Goal: Task Accomplishment & Management: Use online tool/utility

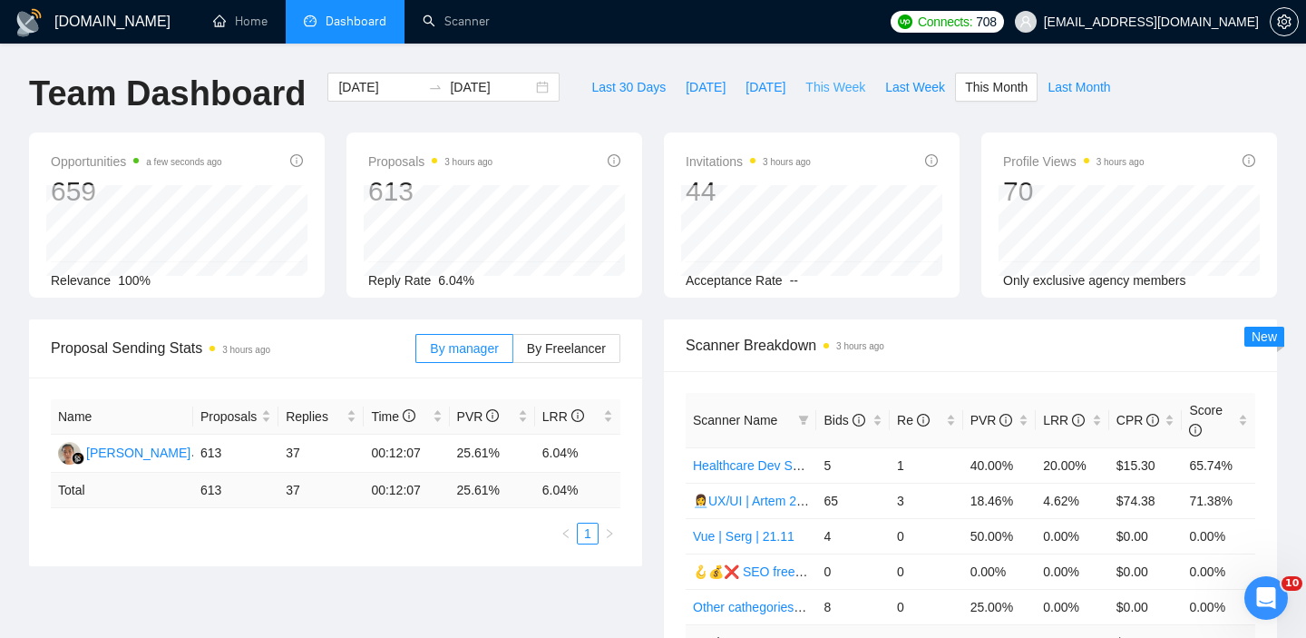
click at [851, 96] on span "This Week" at bounding box center [836, 87] width 60 height 20
type input "2025-09-29"
type input "2025-10-05"
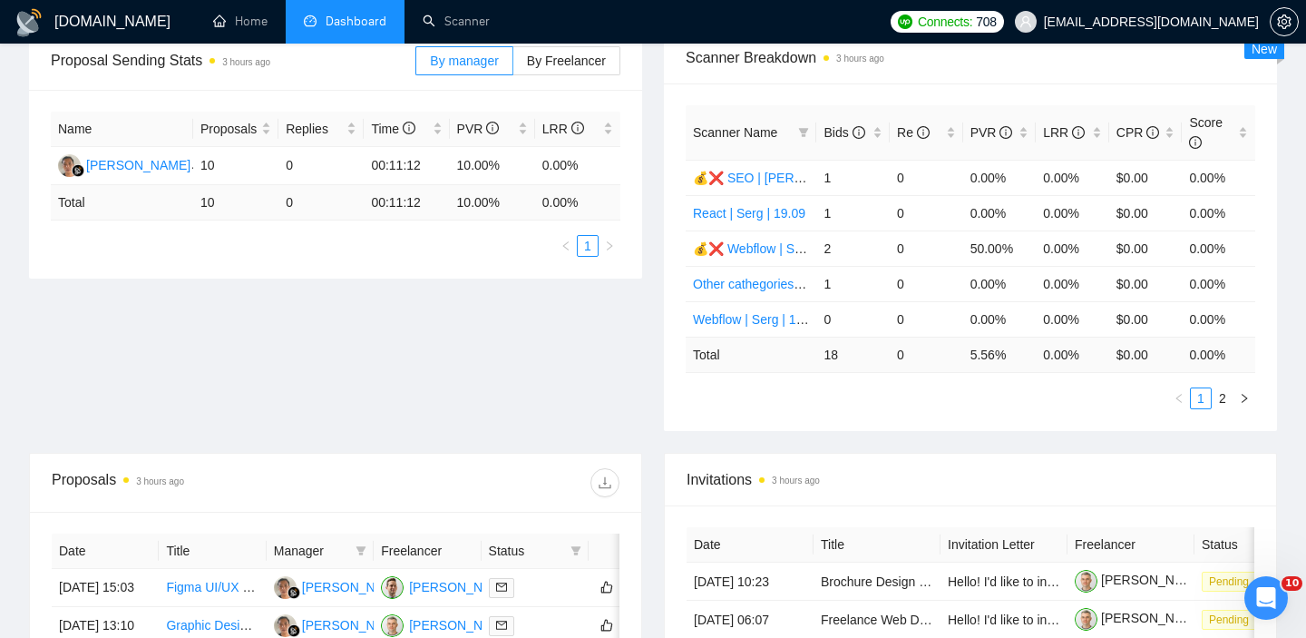
scroll to position [275, 0]
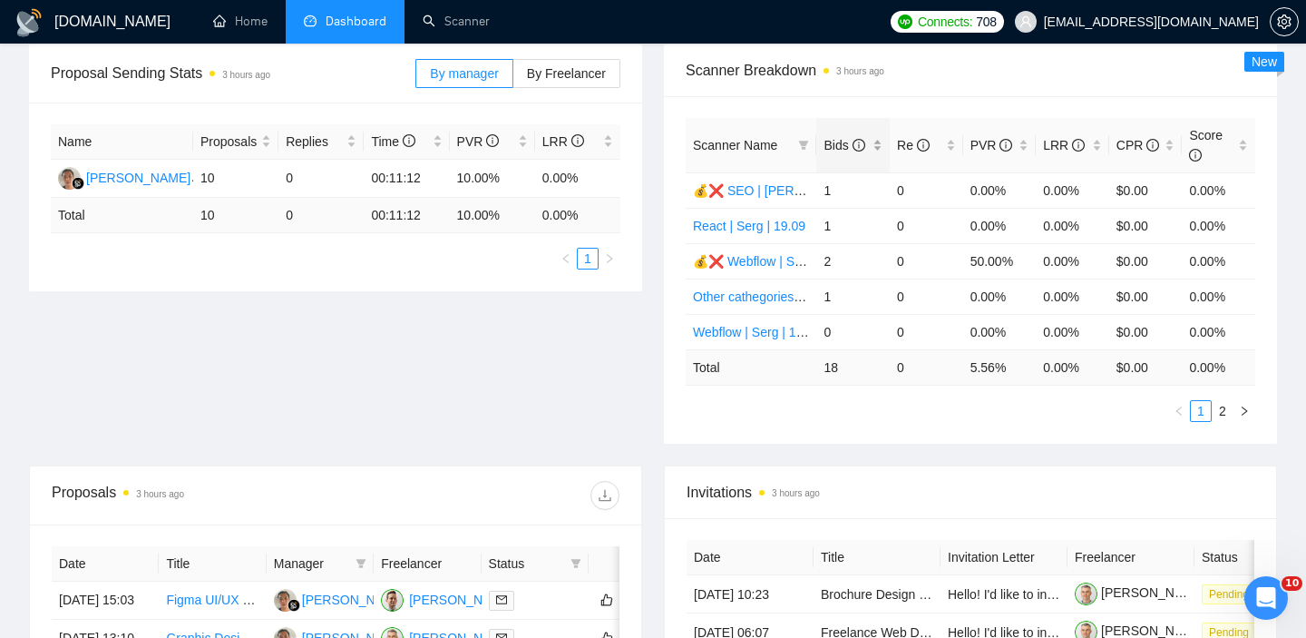
click at [880, 151] on div "Bids" at bounding box center [853, 145] width 59 height 20
click at [880, 145] on div "Bids" at bounding box center [853, 145] width 59 height 20
click at [818, 446] on div "Proposal Sending Stats 3 hours ago By manager By Freelancer Name Proposals Repl…" at bounding box center [653, 254] width 1270 height 421
click at [979, 474] on div "Invitations 3 hours ago" at bounding box center [971, 492] width 568 height 52
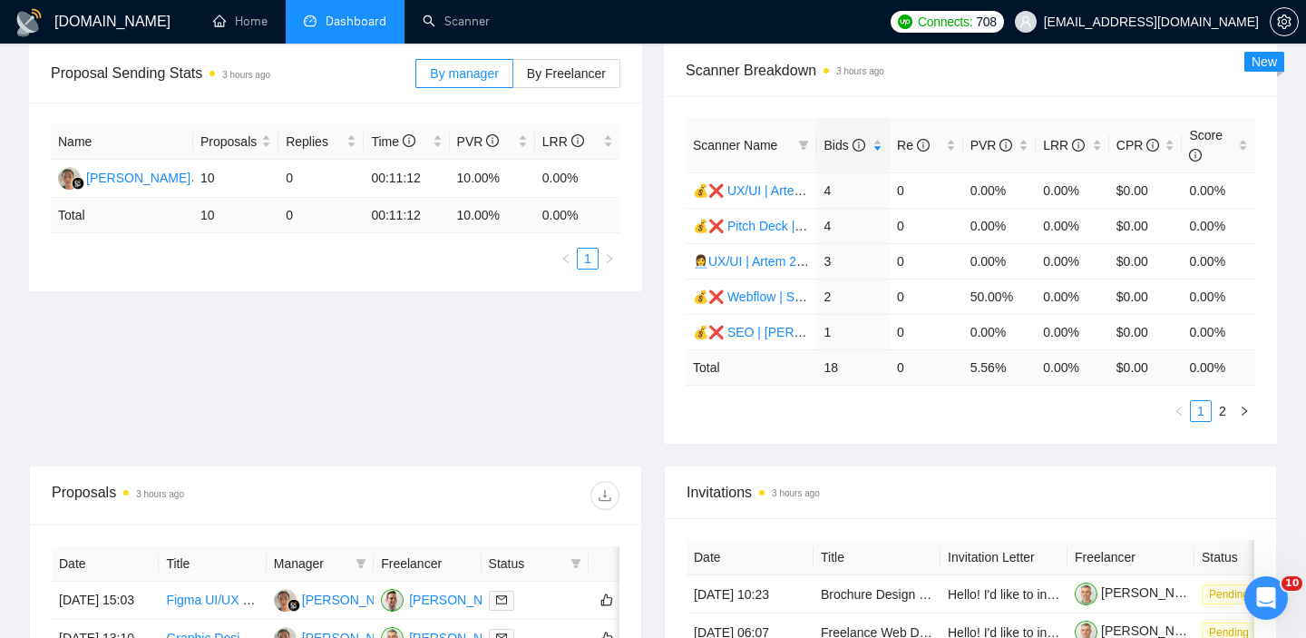
click at [516, 368] on div "Proposal Sending Stats 3 hours ago By manager By Freelancer Name Proposals Repl…" at bounding box center [653, 254] width 1270 height 421
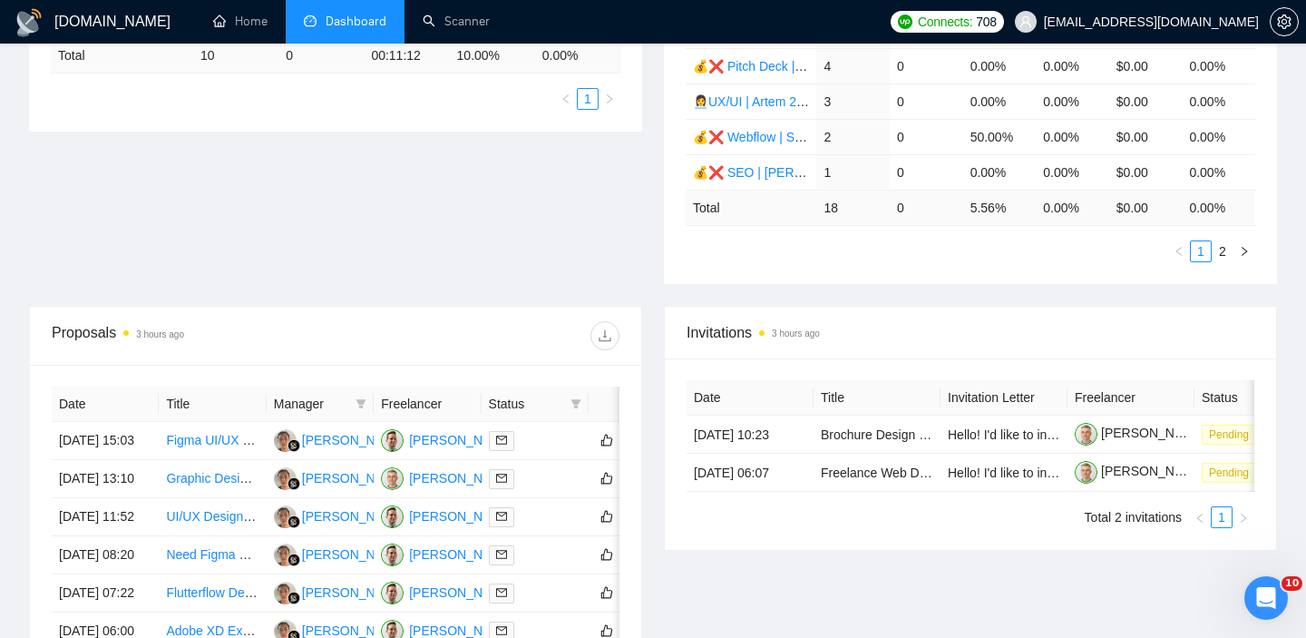
scroll to position [489, 0]
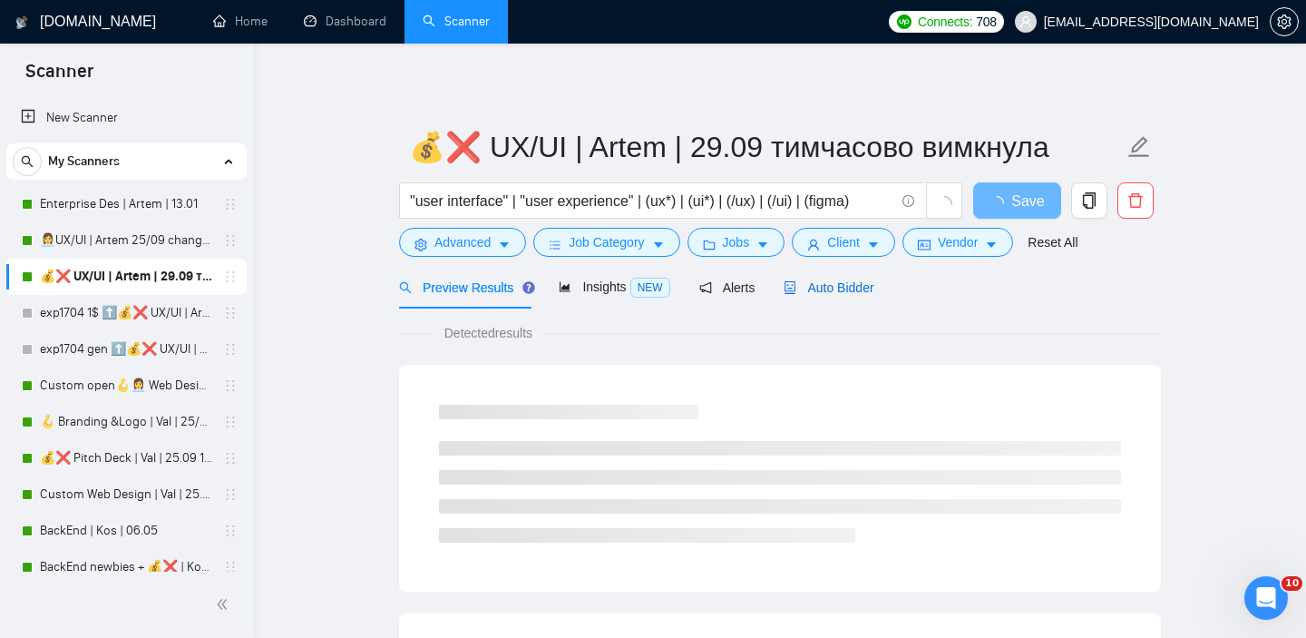
click at [820, 282] on span "Auto Bidder" at bounding box center [829, 287] width 90 height 15
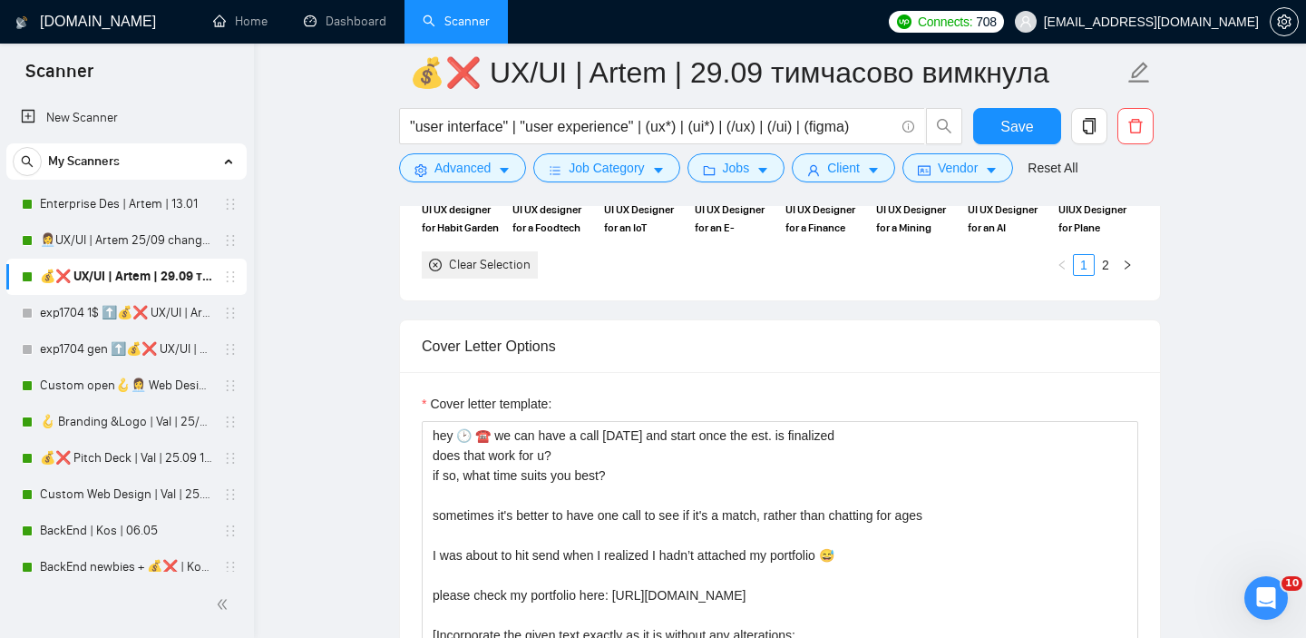
scroll to position [2099, 0]
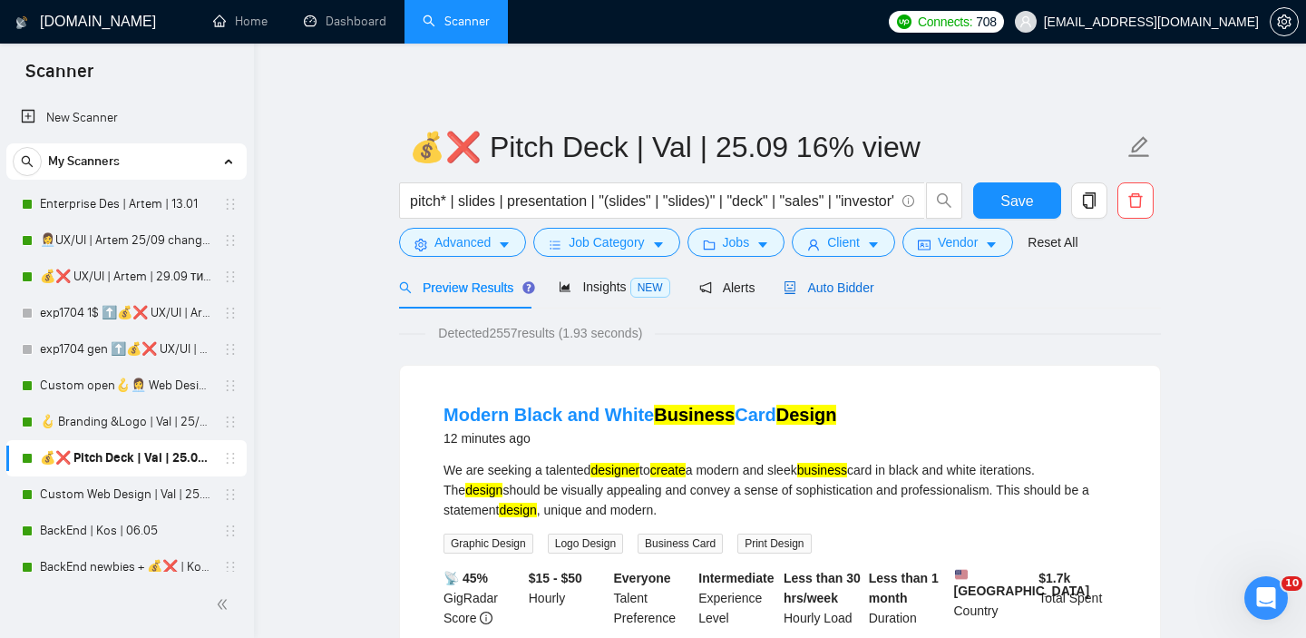
click at [793, 284] on icon "robot" at bounding box center [791, 287] width 11 height 13
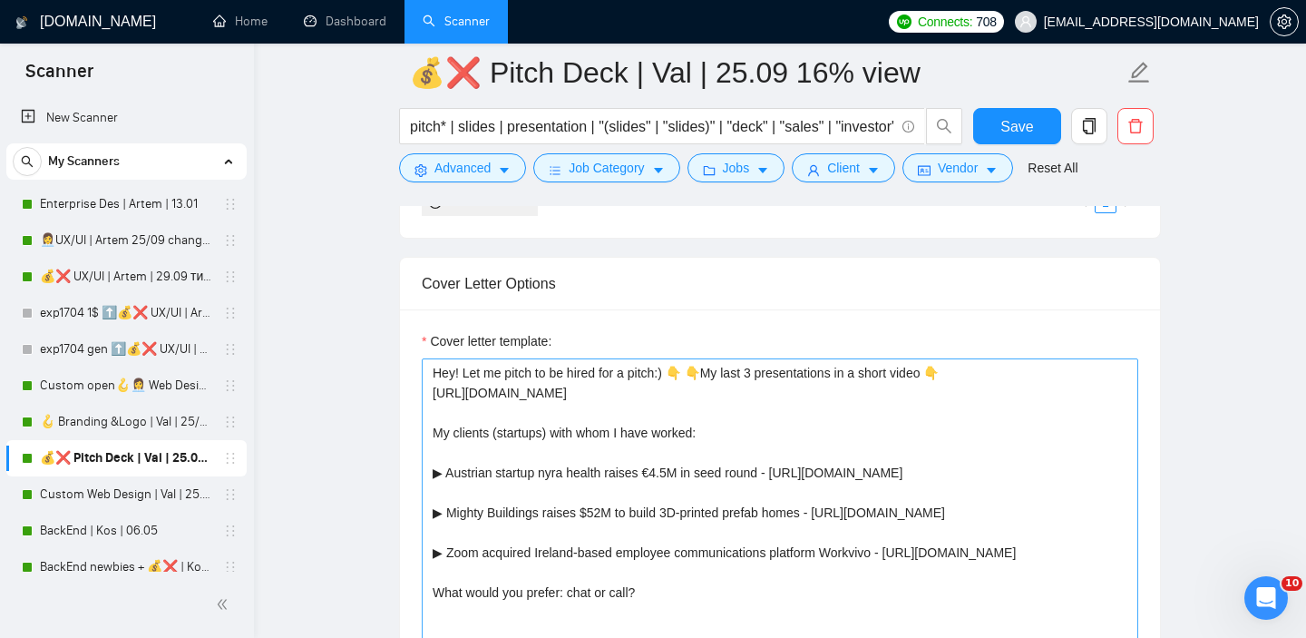
scroll to position [2048, 0]
